Goal: Task Accomplishment & Management: Use online tool/utility

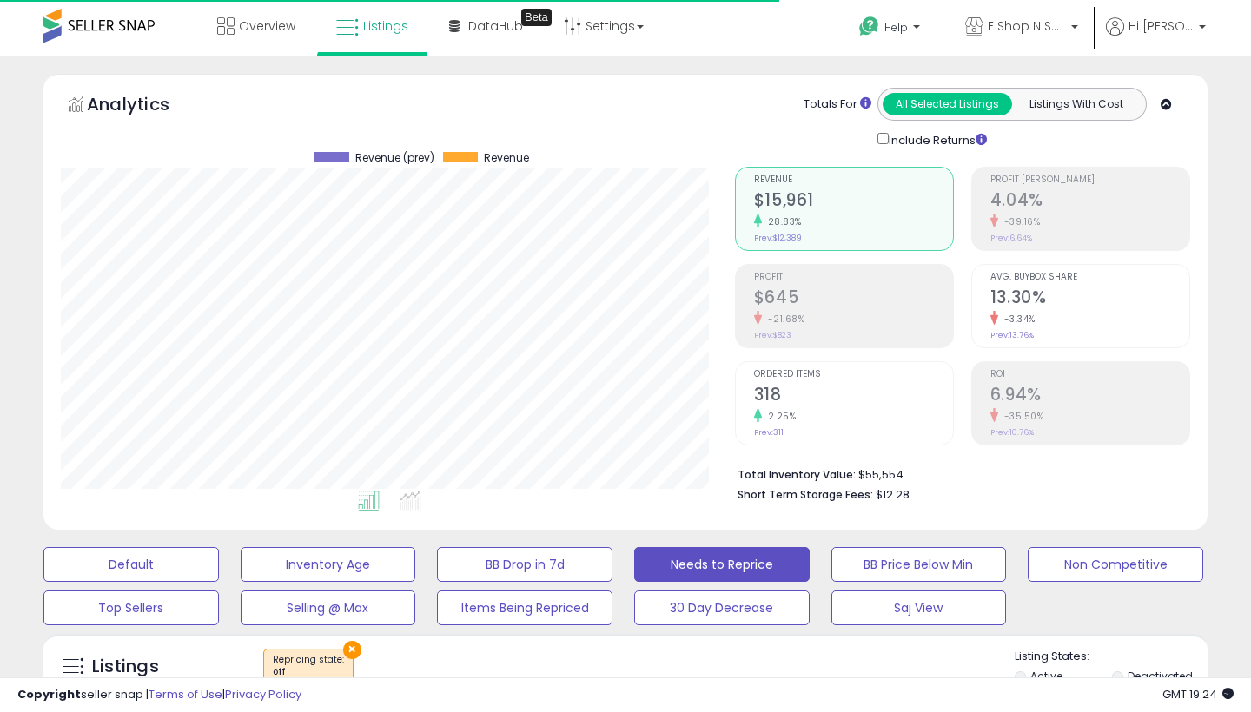
select select "**"
click at [227, 23] on icon at bounding box center [225, 25] width 17 height 17
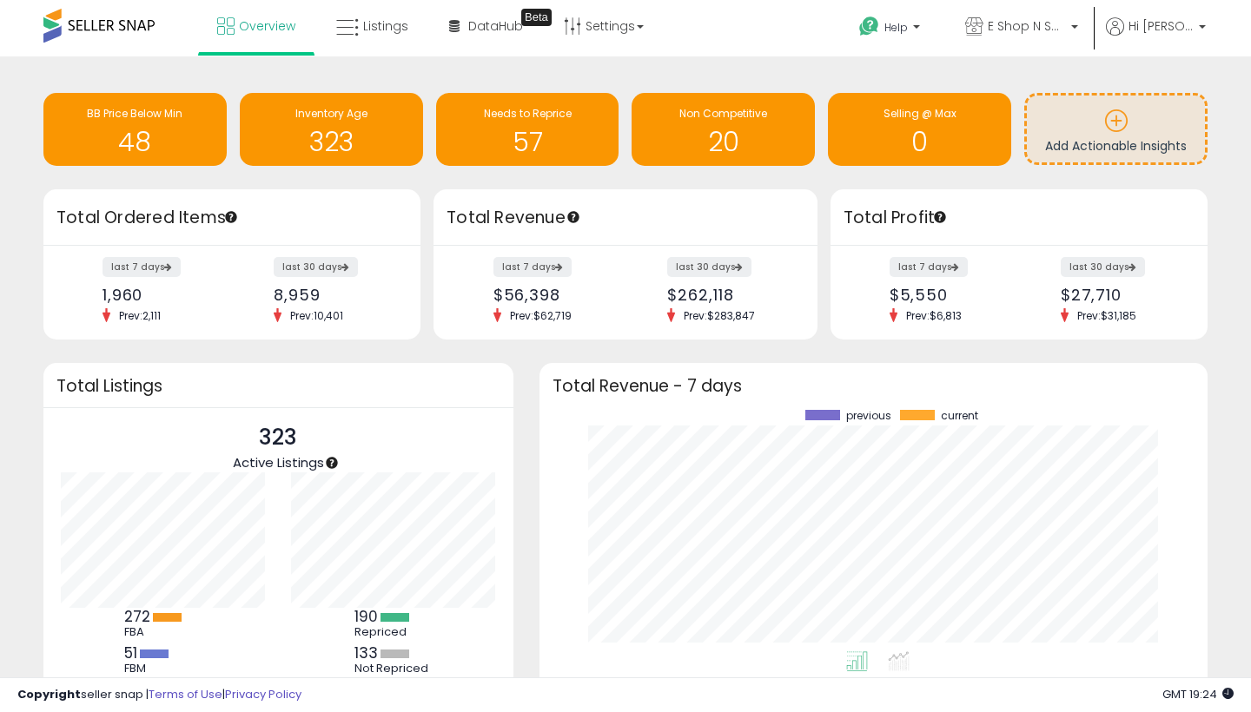
click at [274, 30] on span "Overview" at bounding box center [267, 25] width 56 height 17
click at [352, 32] on icon at bounding box center [347, 28] width 23 height 23
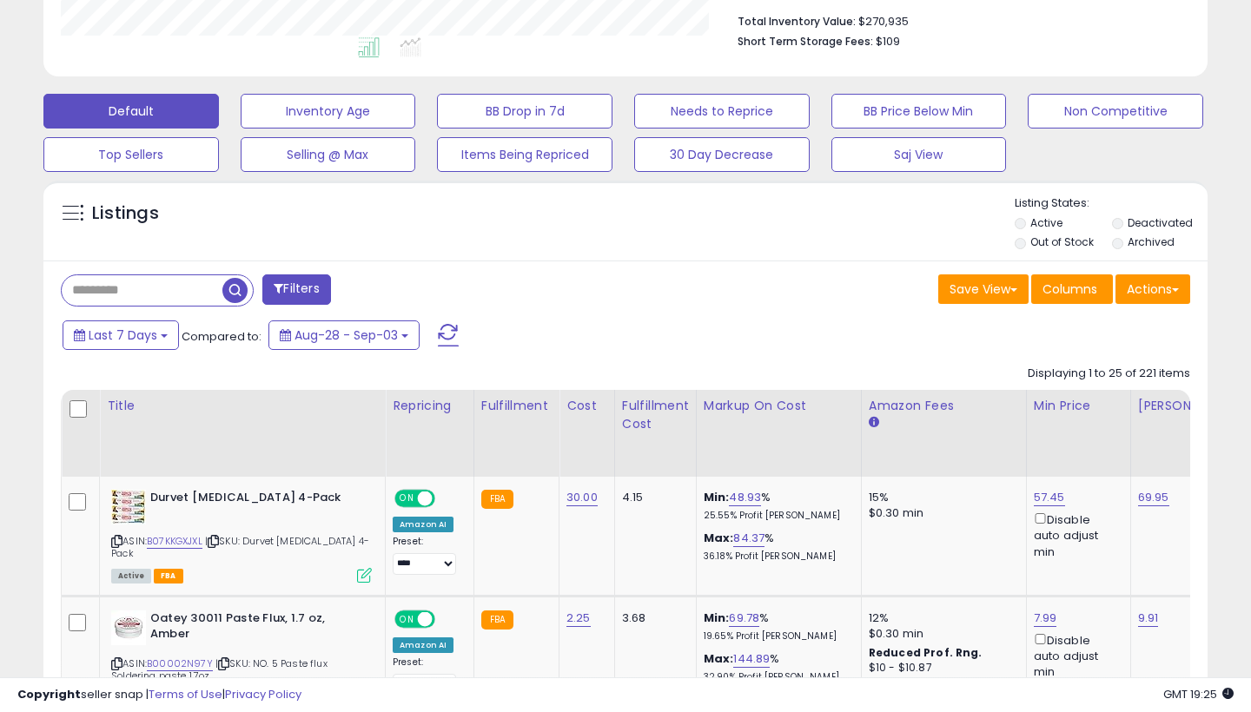
scroll to position [462, 0]
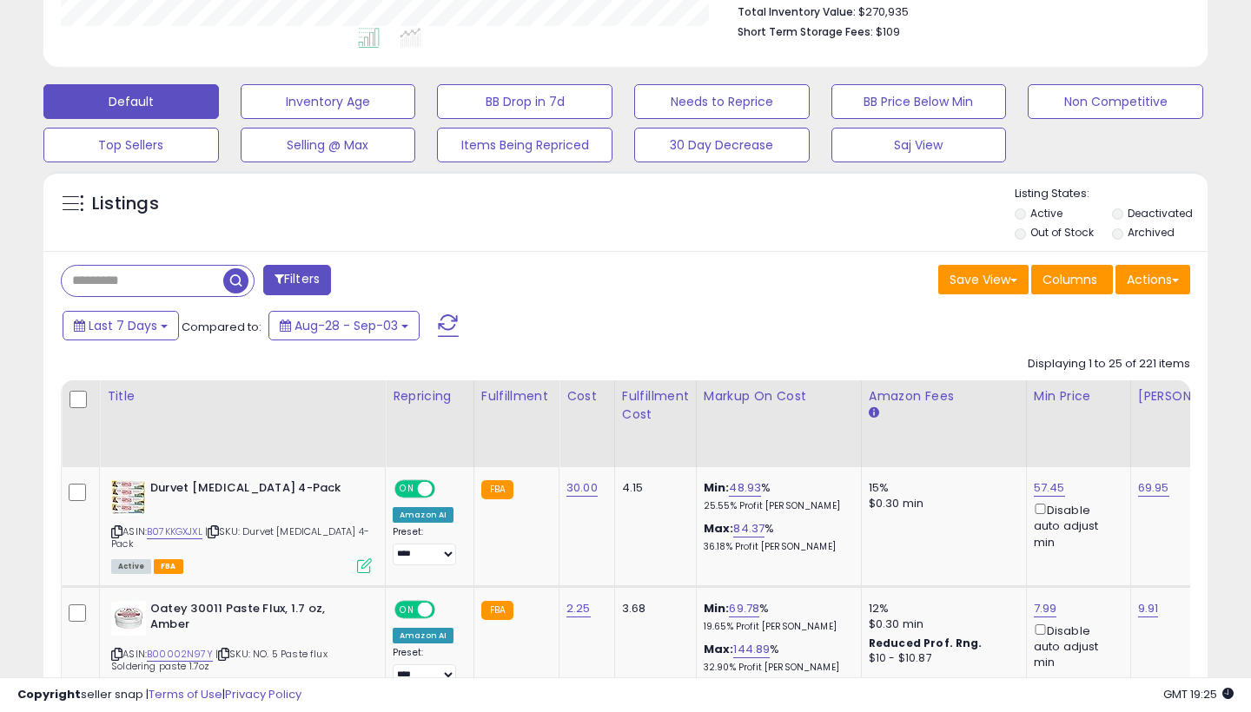
click at [166, 279] on input "text" at bounding box center [143, 281] width 162 height 30
type input "*****"
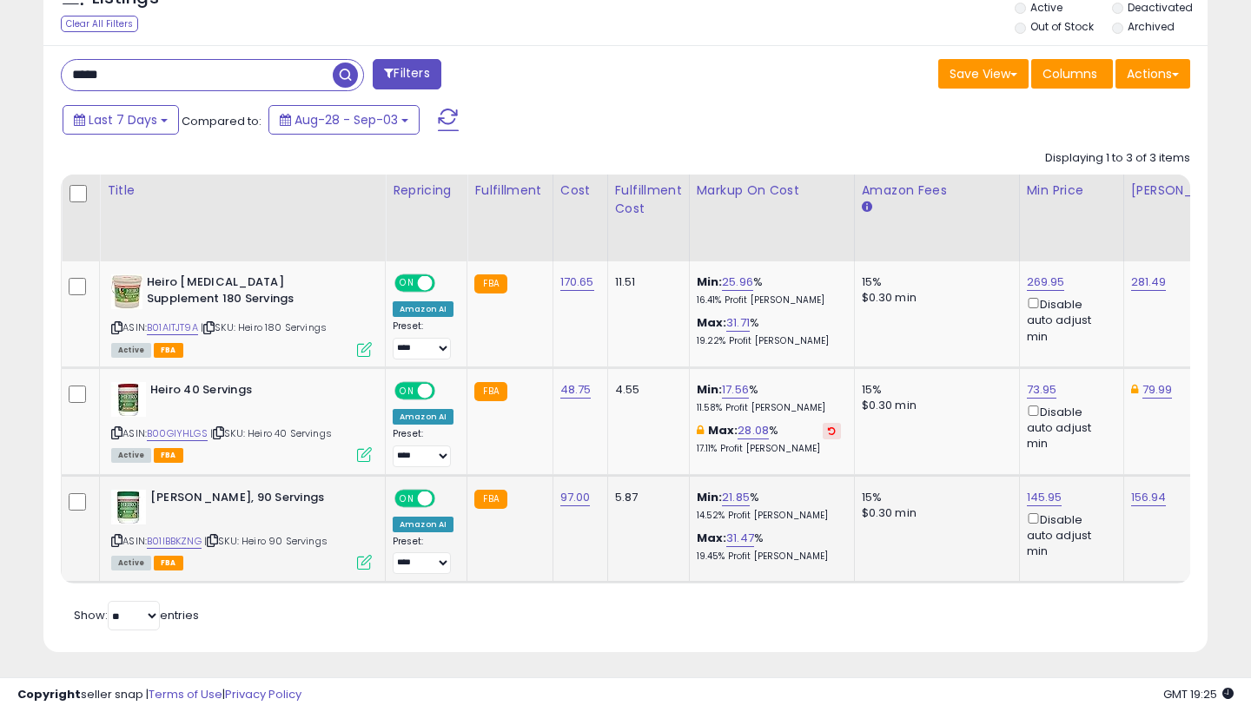
scroll to position [666, 0]
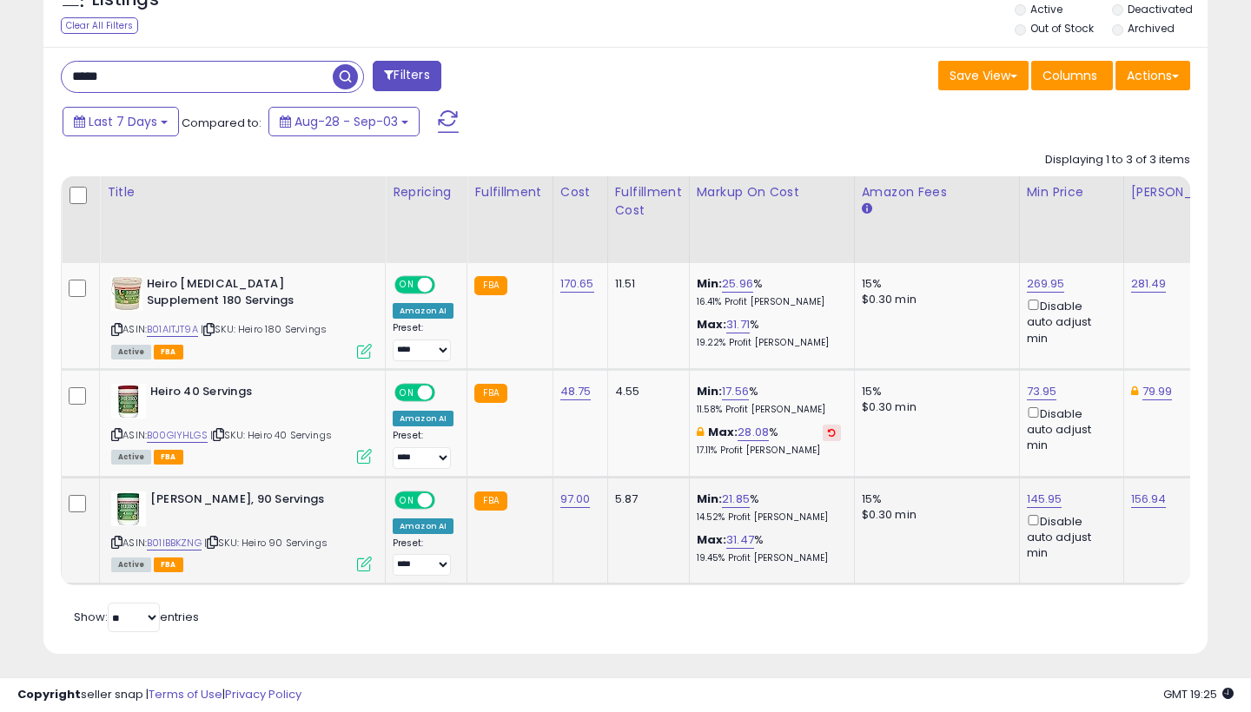
click at [427, 496] on span at bounding box center [425, 499] width 15 height 15
click at [426, 386] on span at bounding box center [425, 392] width 15 height 15
click at [404, 393] on span at bounding box center [403, 392] width 15 height 15
click at [406, 387] on span at bounding box center [403, 392] width 15 height 15
